Goal: Transaction & Acquisition: Purchase product/service

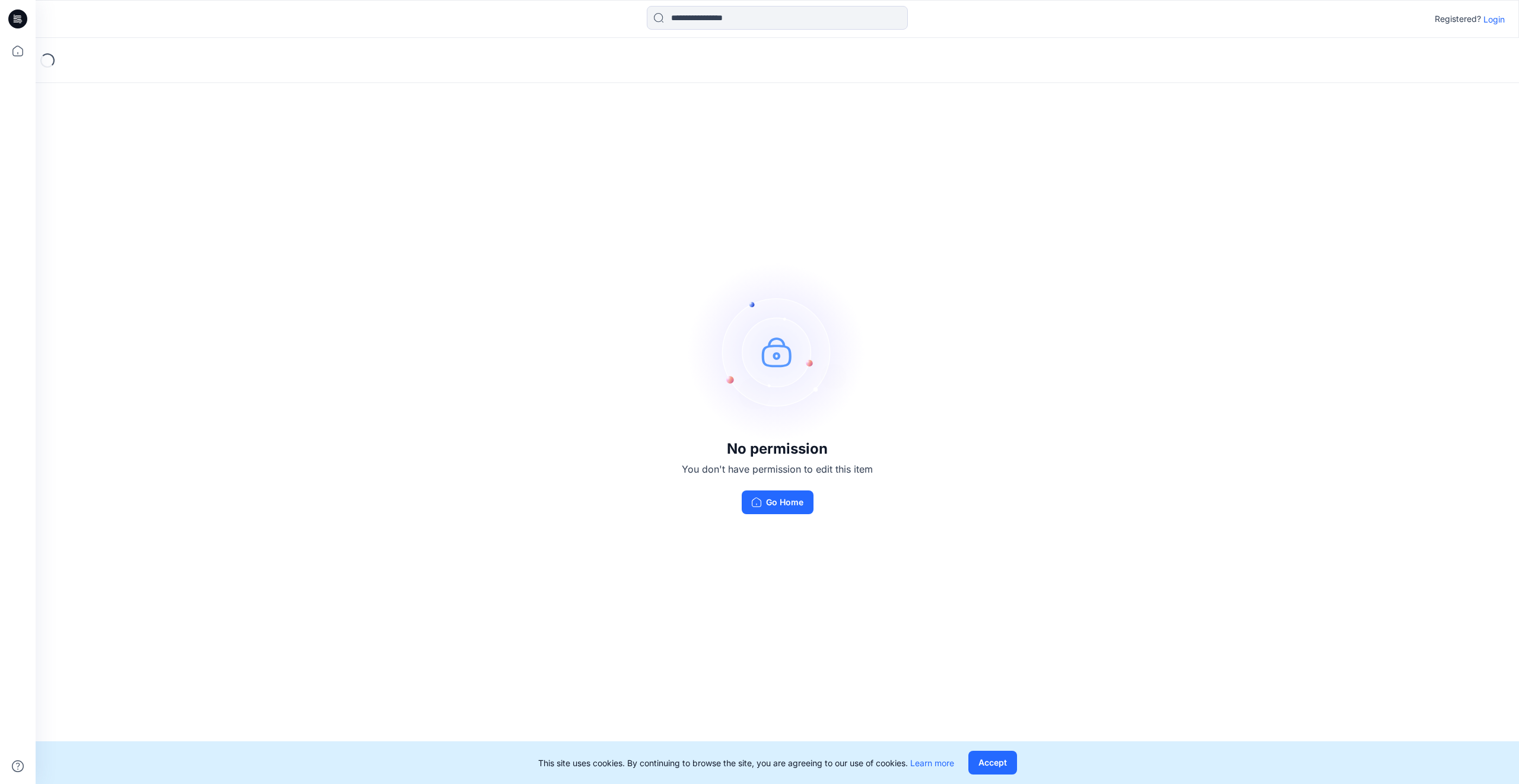
drag, startPoint x: 994, startPoint y: 764, endPoint x: 984, endPoint y: 695, distance: 69.7
click at [994, 765] on button "Accept" at bounding box center [993, 763] width 49 height 24
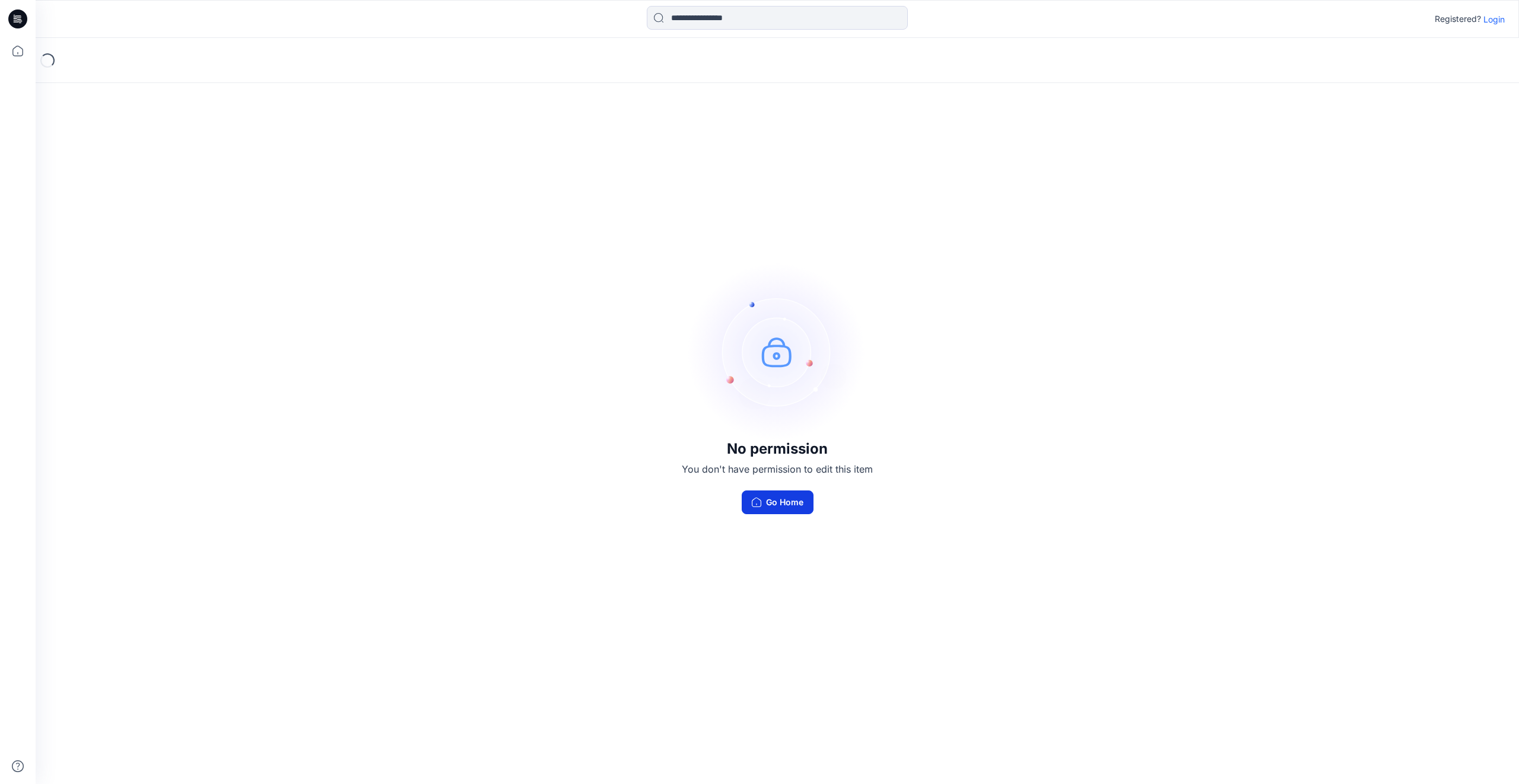
click at [777, 501] on button "Go Home" at bounding box center [777, 502] width 72 height 24
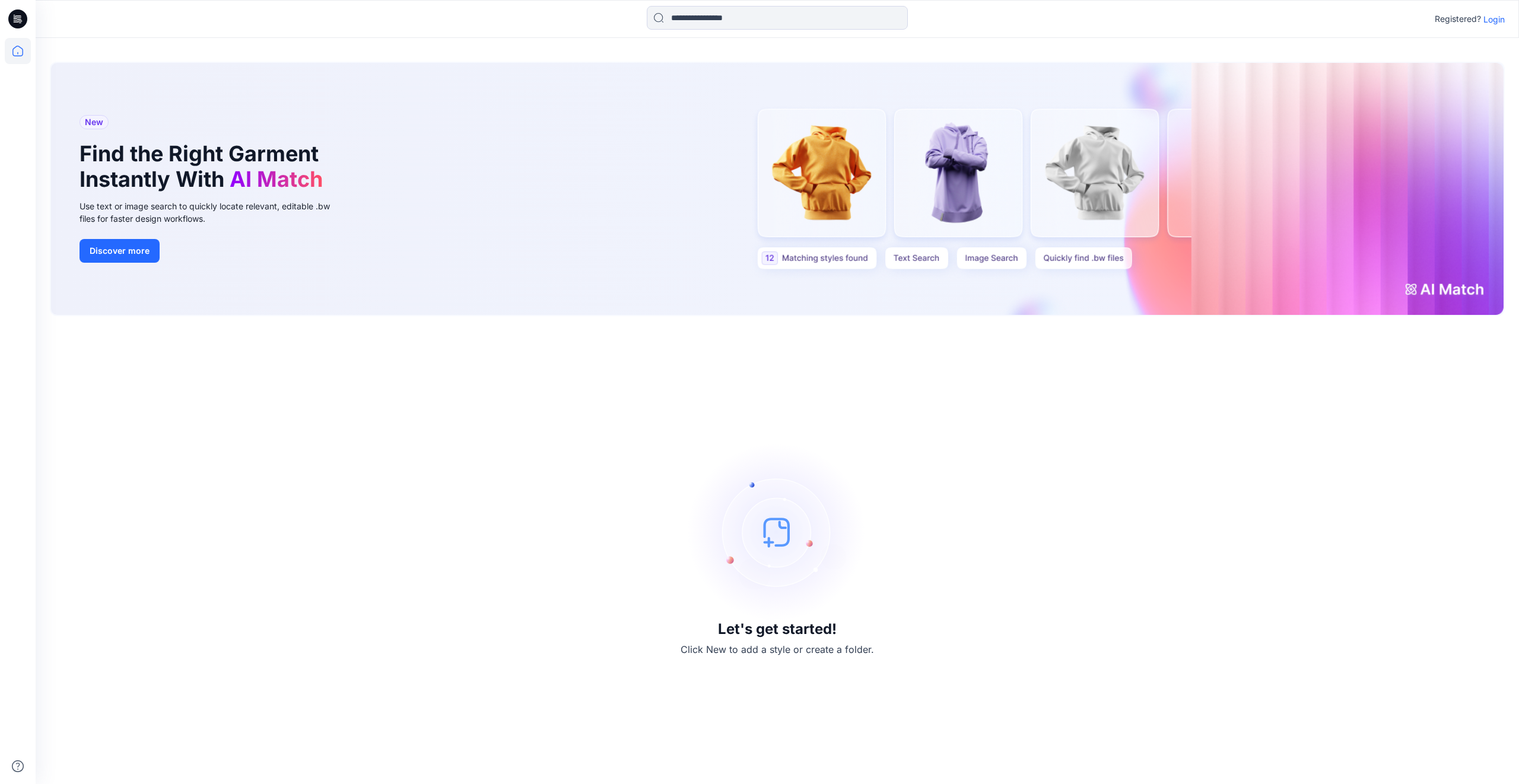
click at [1494, 22] on p "Login" at bounding box center [1494, 20] width 22 height 13
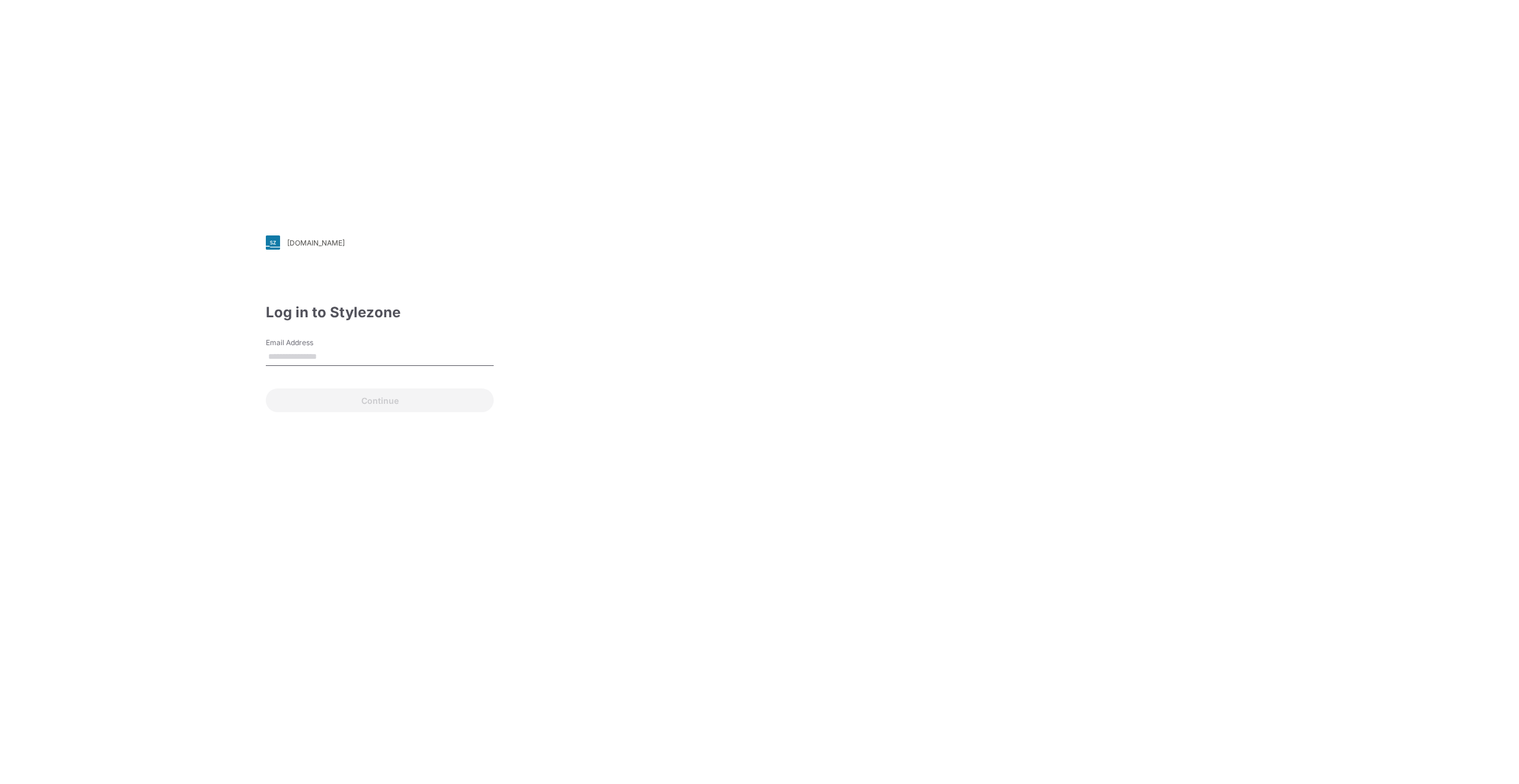
type input "**********"
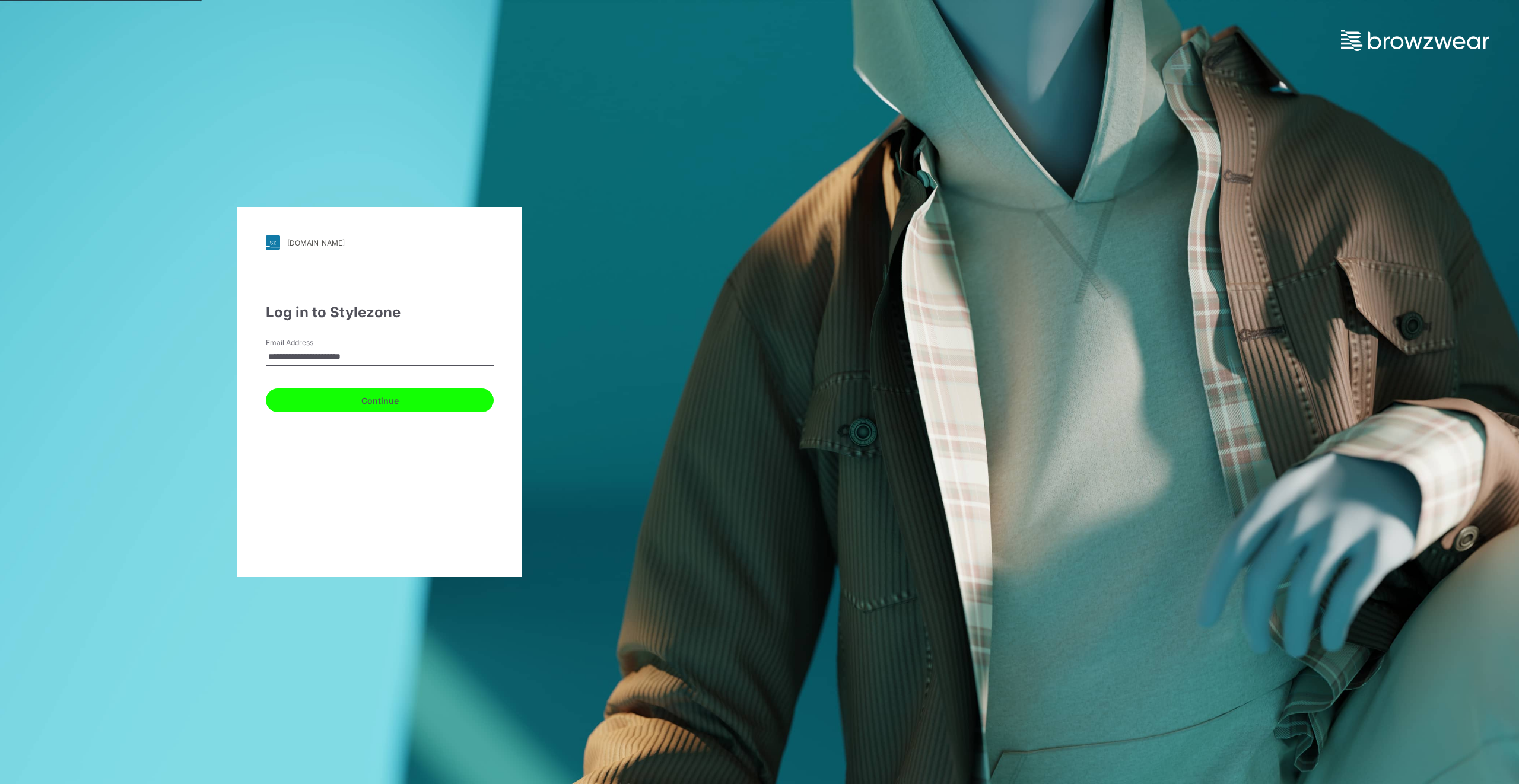
drag, startPoint x: 377, startPoint y: 401, endPoint x: 372, endPoint y: 411, distance: 11.2
click at [378, 401] on button "Continue" at bounding box center [380, 400] width 228 height 24
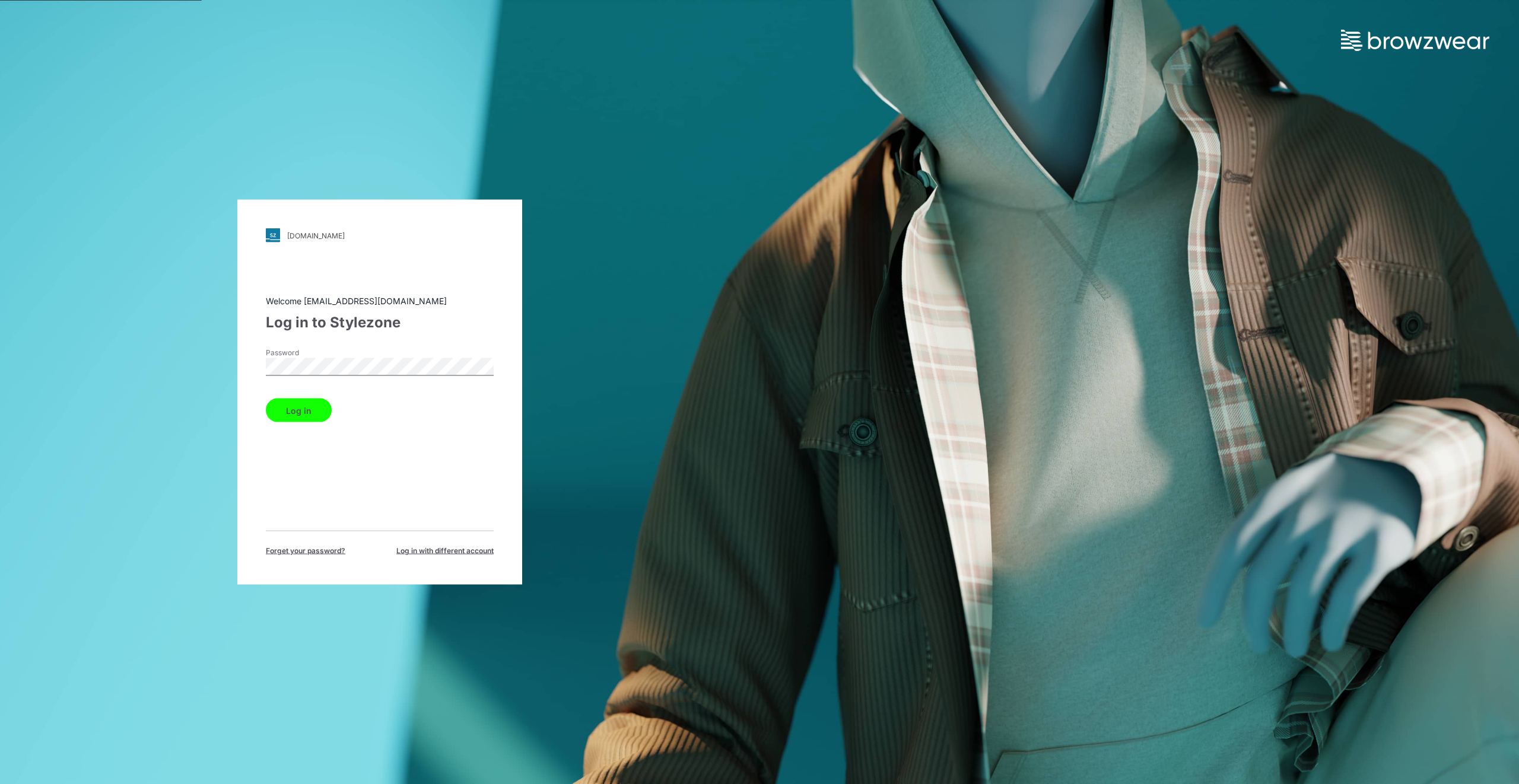
click at [302, 409] on button "Log in" at bounding box center [299, 411] width 66 height 24
